Goal: Task Accomplishment & Management: Complete application form

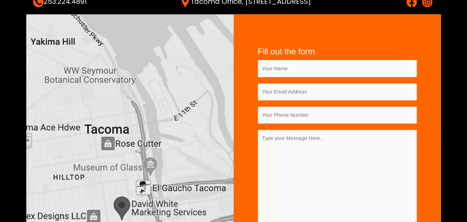
scroll to position [104, 0]
click at [285, 72] on input "Contact form" at bounding box center [337, 68] width 159 height 17
type input "[PERSON_NAME]"
drag, startPoint x: 278, startPoint y: 91, endPoint x: 283, endPoint y: 95, distance: 6.4
click at [278, 91] on input "Contact form" at bounding box center [337, 91] width 159 height 17
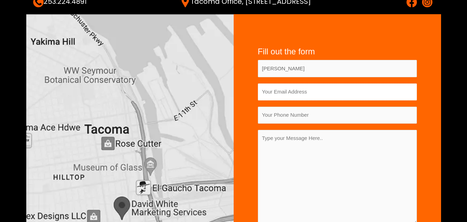
type input "[EMAIL_ADDRESS][DOMAIN_NAME]"
click at [275, 118] on input "Contact form" at bounding box center [337, 115] width 159 height 17
type input "3340073326"
paste textarea "To showcase our skills to you, we are offering one time FREE TRIAL program for …"
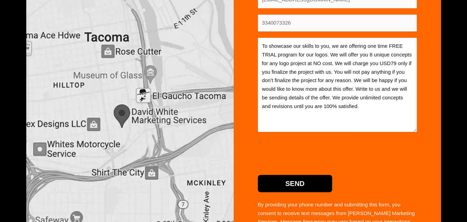
scroll to position [208, 0]
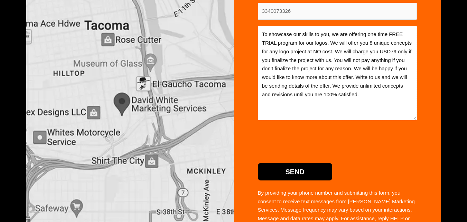
type textarea "To showcase our skills to you, we are offering one time FREE TRIAL program for …"
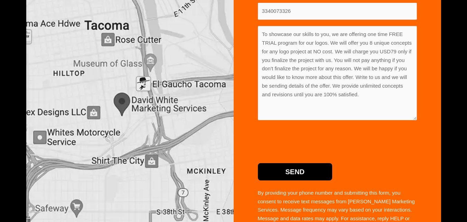
drag, startPoint x: 286, startPoint y: 167, endPoint x: 252, endPoint y: 129, distance: 51.9
click at [286, 167] on input "Send" at bounding box center [295, 171] width 75 height 17
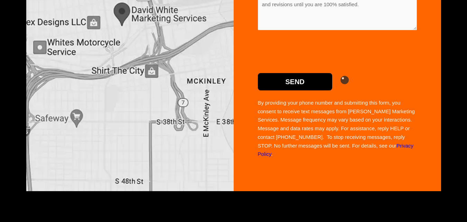
scroll to position [277, 0]
